Goal: Navigation & Orientation: Go to known website

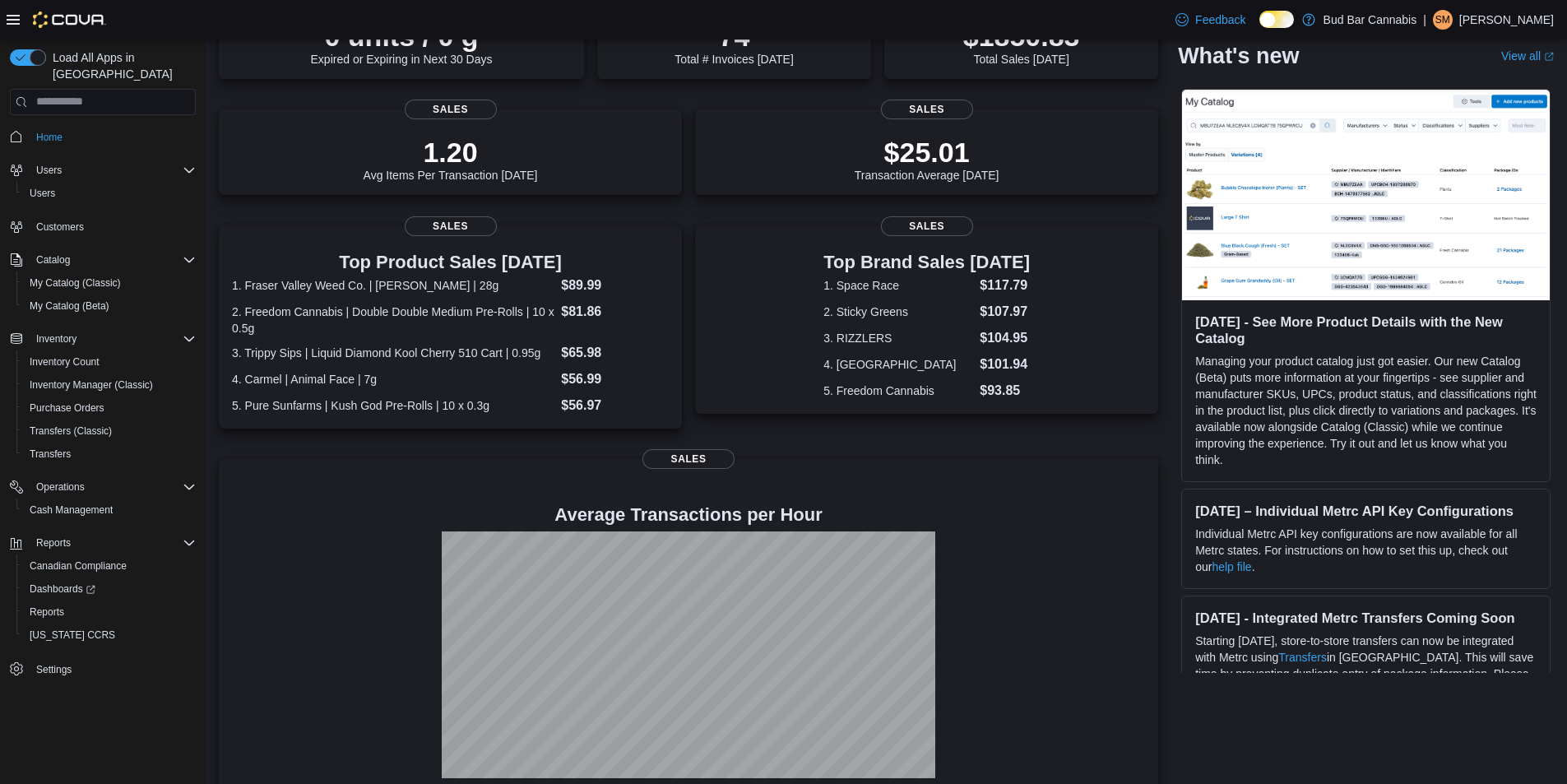
scroll to position [196, 0]
